Goal: Transaction & Acquisition: Purchase product/service

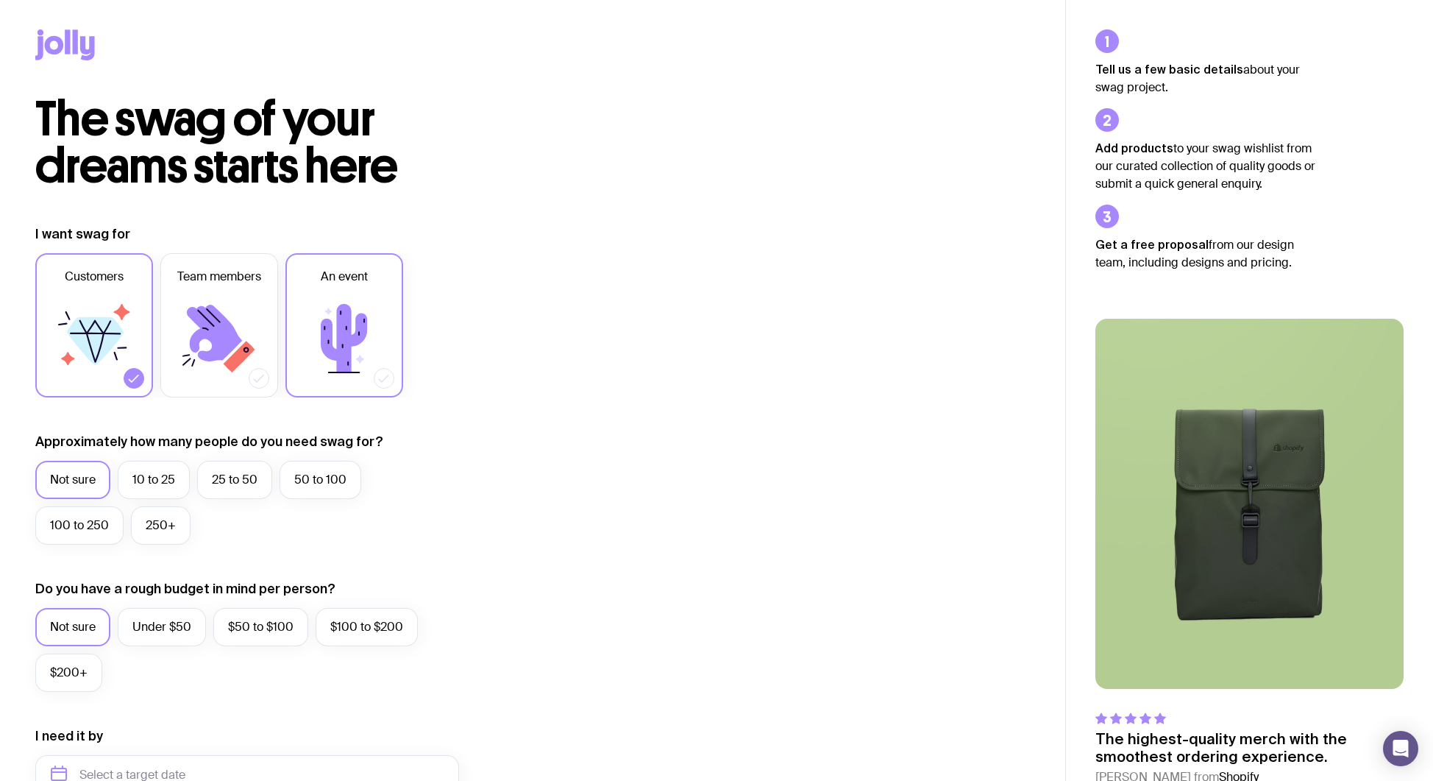
click at [345, 362] on icon at bounding box center [344, 338] width 46 height 68
click at [0, 0] on input "An event" at bounding box center [0, 0] width 0 height 0
click at [161, 530] on label "250+" at bounding box center [161, 525] width 60 height 38
click at [0, 0] on input "250+" at bounding box center [0, 0] width 0 height 0
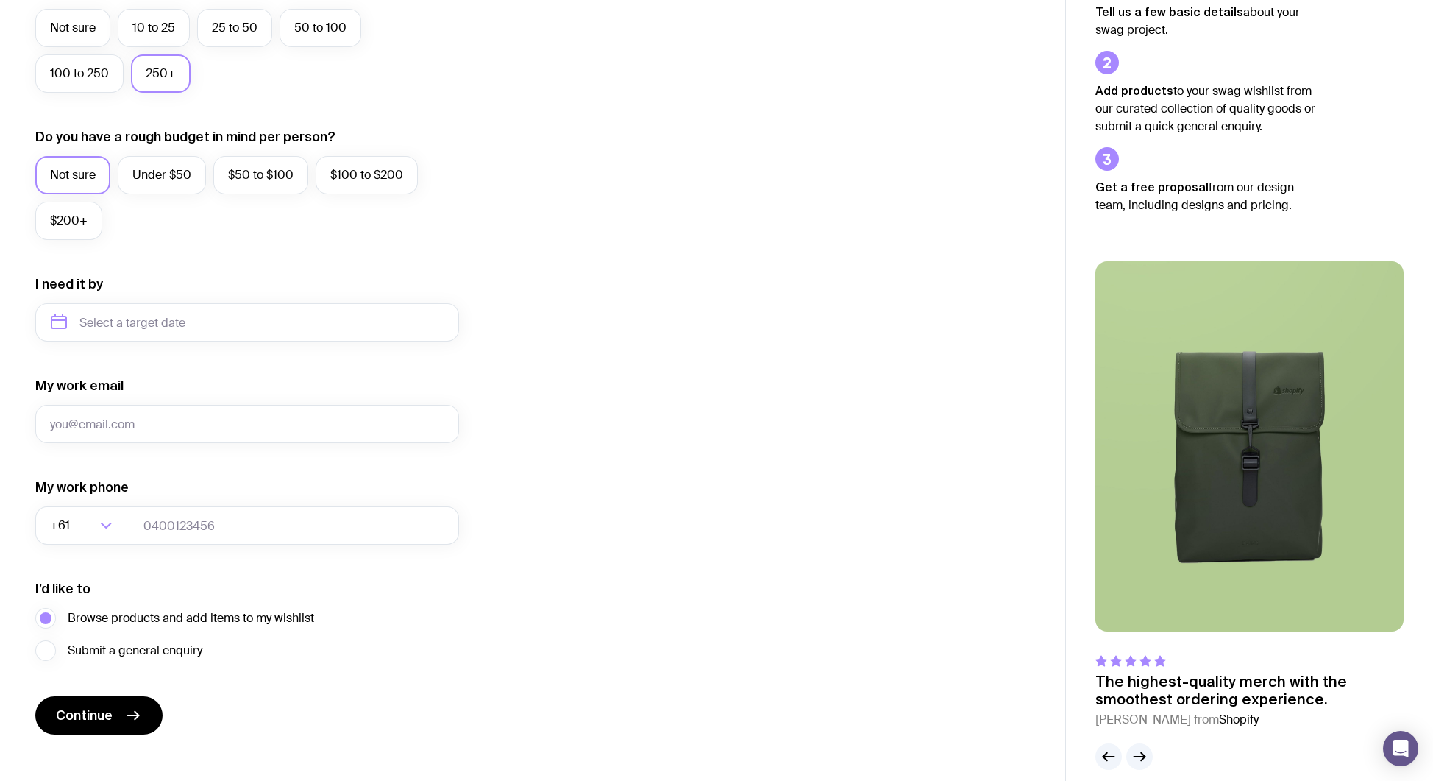
scroll to position [455, 0]
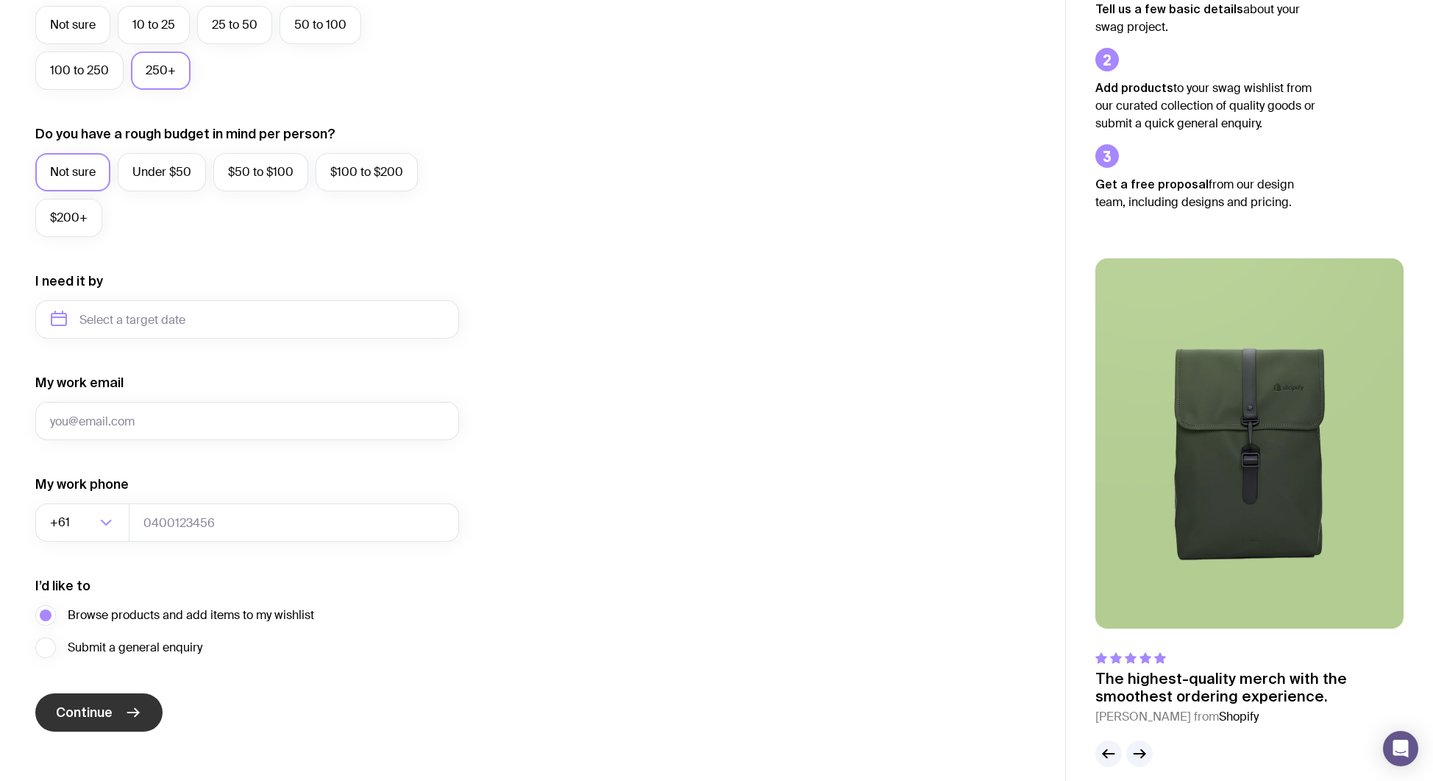
click at [134, 714] on icon "submit" at bounding box center [133, 712] width 18 height 18
click at [201, 413] on input "My work email" at bounding box center [247, 421] width 424 height 38
type input "[PERSON_NAME][EMAIL_ADDRESS][PERSON_NAME][DOMAIN_NAME]"
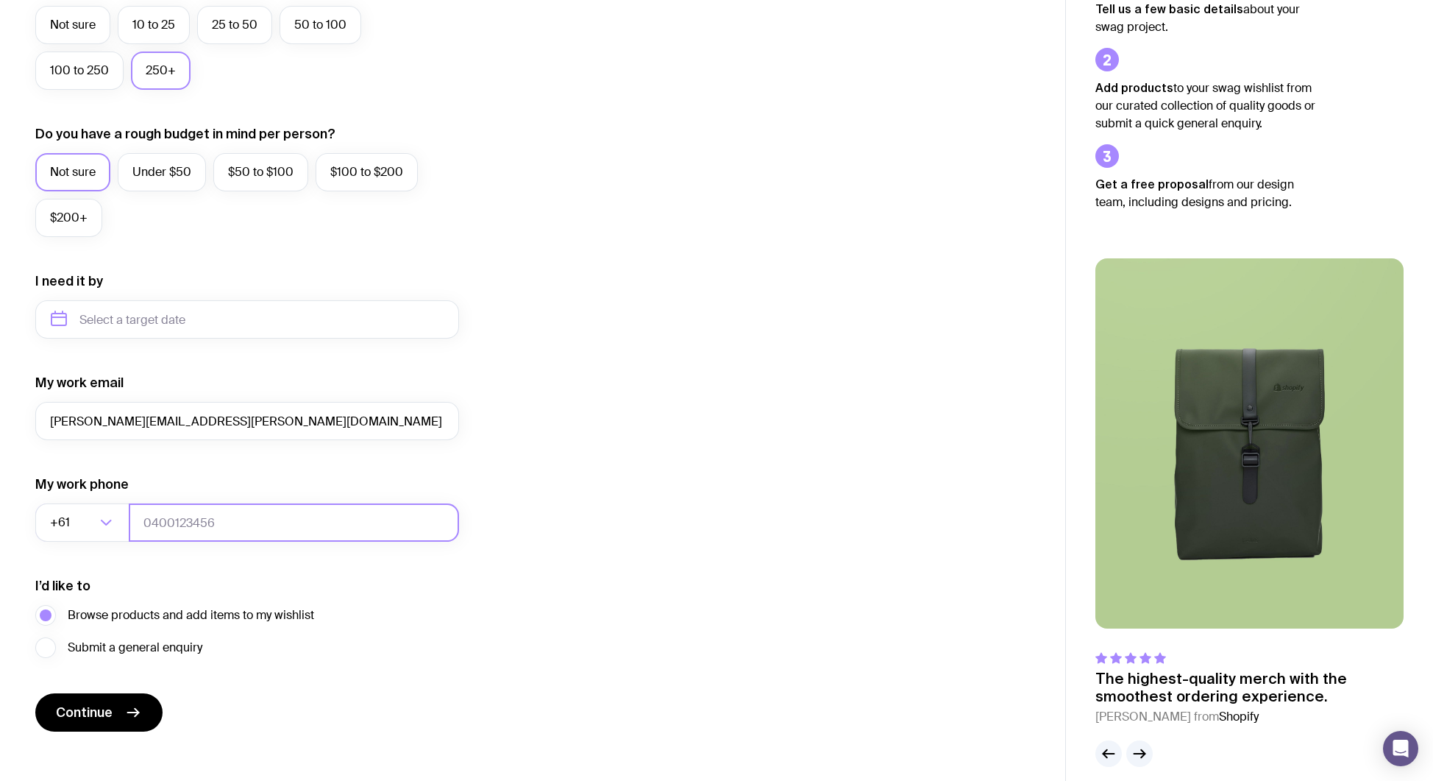
type input "9179929365"
click at [95, 720] on span "Continue" at bounding box center [84, 712] width 57 height 18
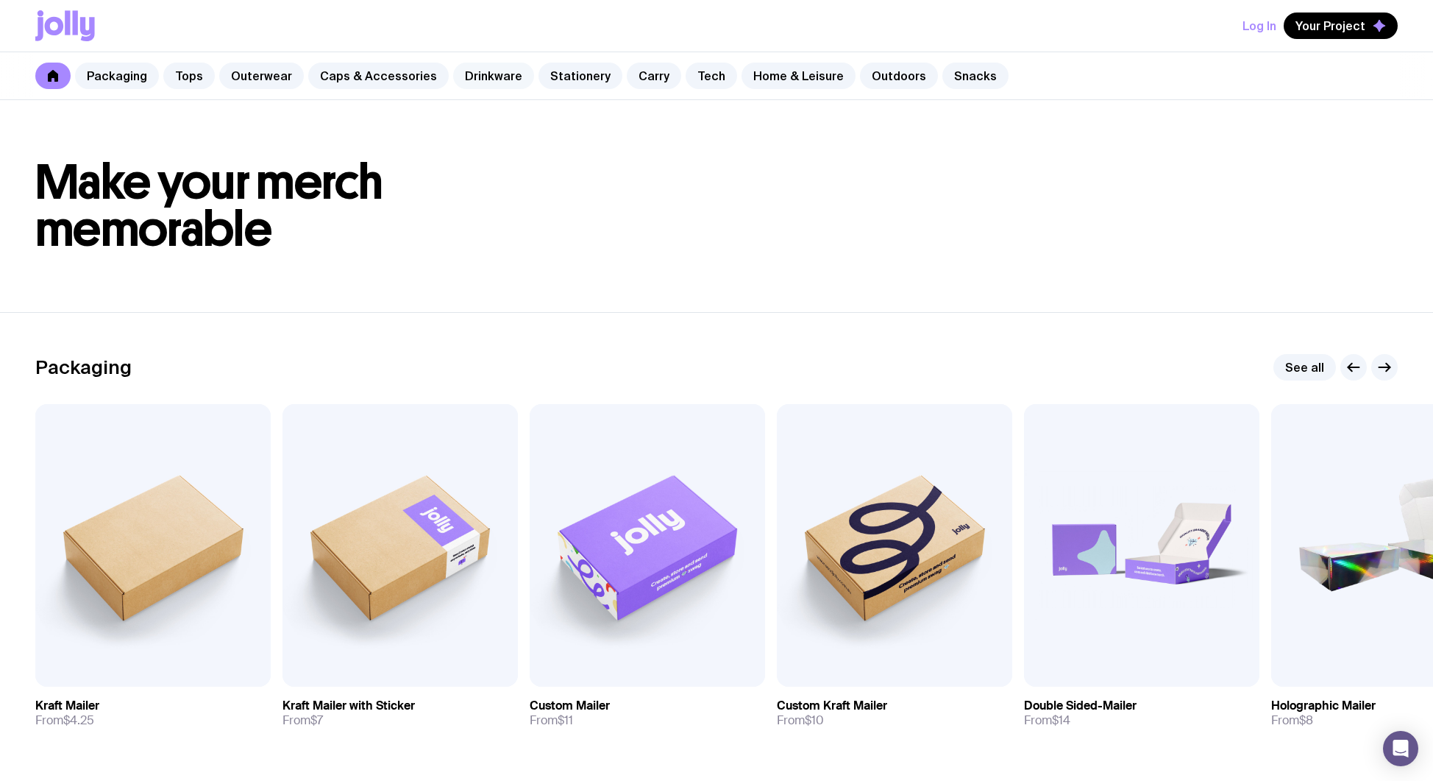
click at [492, 68] on link "Drinkware" at bounding box center [493, 76] width 81 height 26
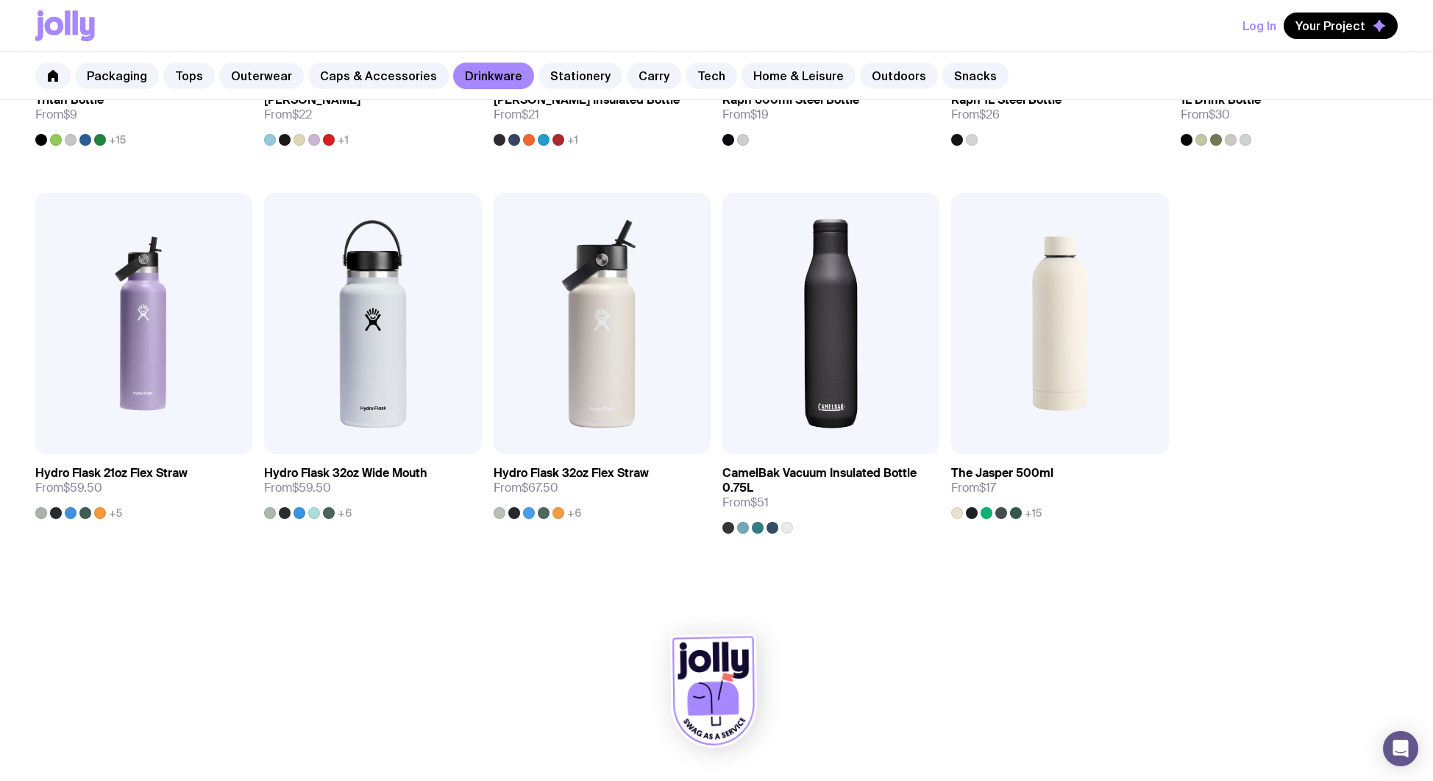
scroll to position [1311, 0]
